Goal: Find specific page/section: Find specific page/section

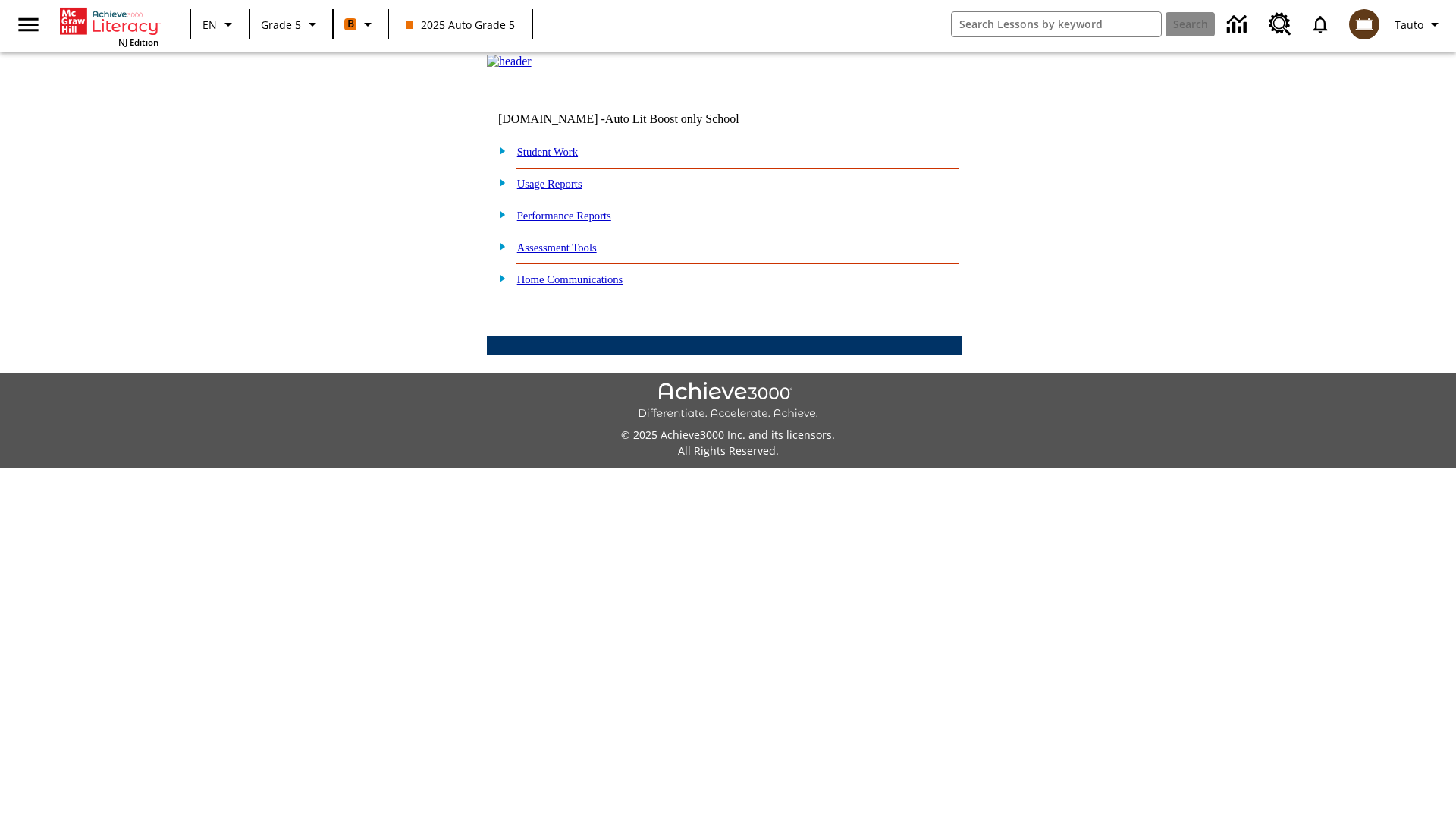
click at [557, 158] on link "Student Work" at bounding box center [547, 152] width 60 height 12
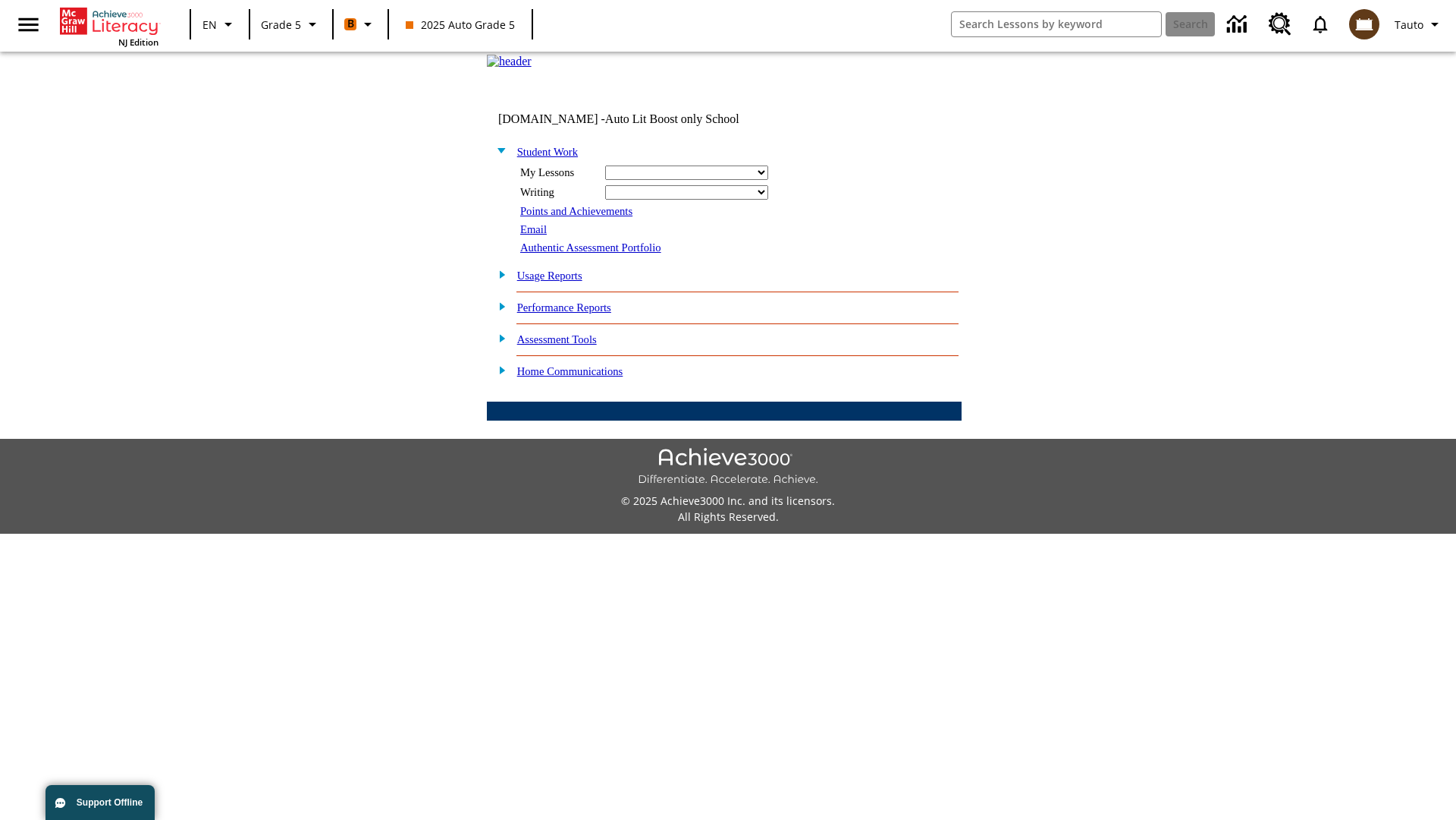
select select "/options/reports/?report_id=12&atype=4&section=2"
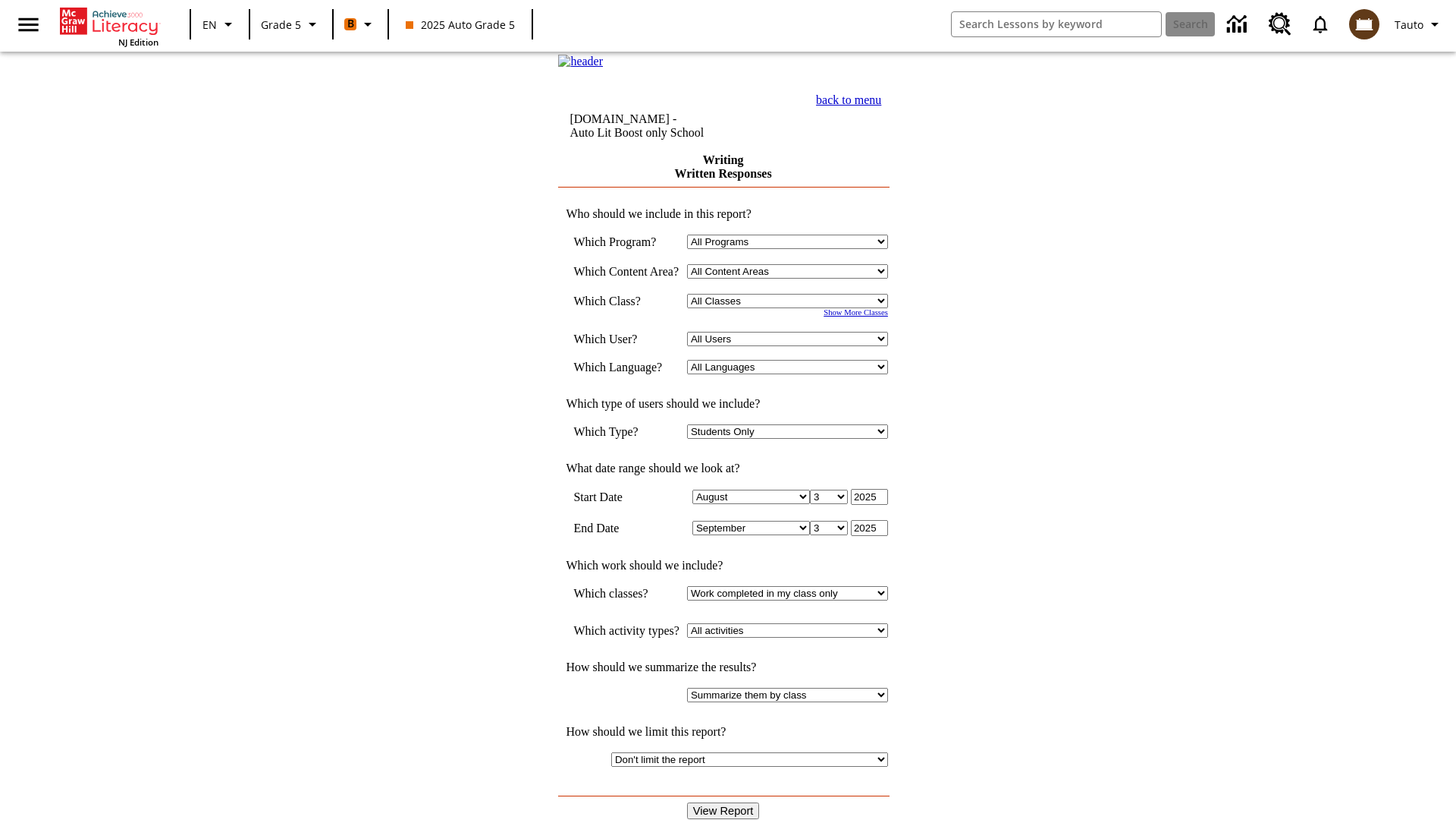
select select "11133131"
